Goal: Find specific page/section: Find specific page/section

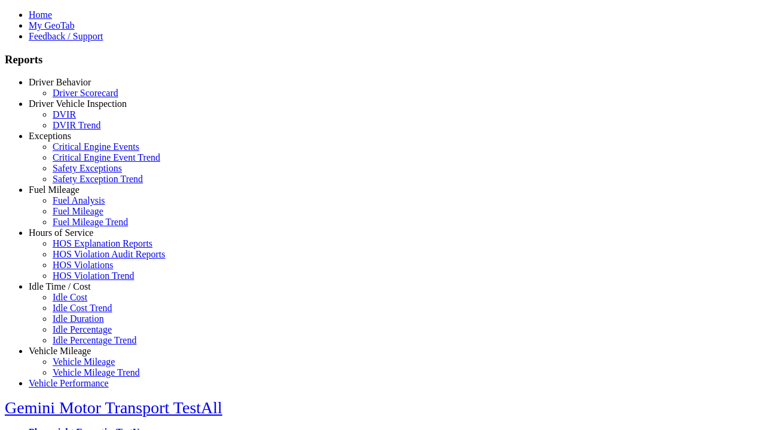
click at [69, 195] on link "Fuel Mileage" at bounding box center [54, 190] width 51 height 10
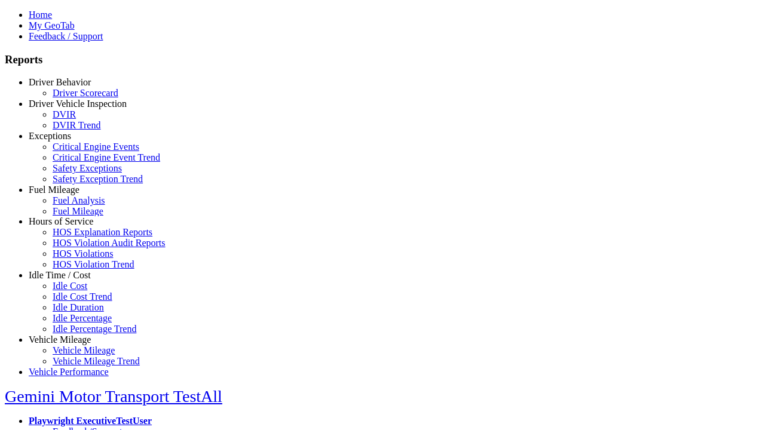
click at [78, 206] on link "Fuel Analysis" at bounding box center [79, 200] width 53 height 10
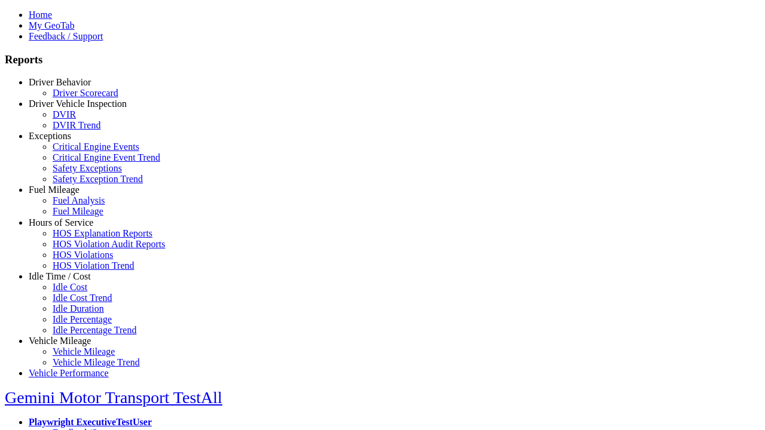
select select "**********"
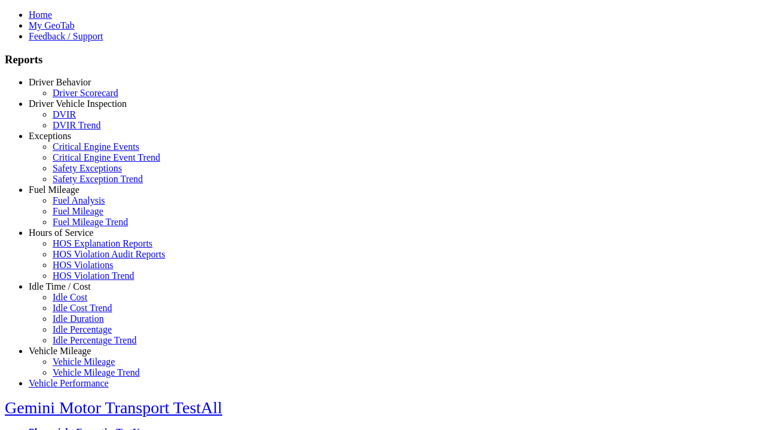
type input "**********"
